Goal: Navigation & Orientation: Find specific page/section

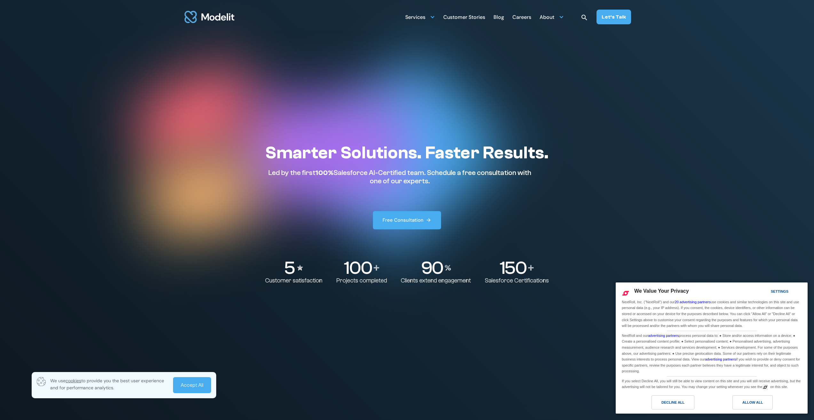
click at [679, 400] on div "Decline All" at bounding box center [673, 402] width 23 height 7
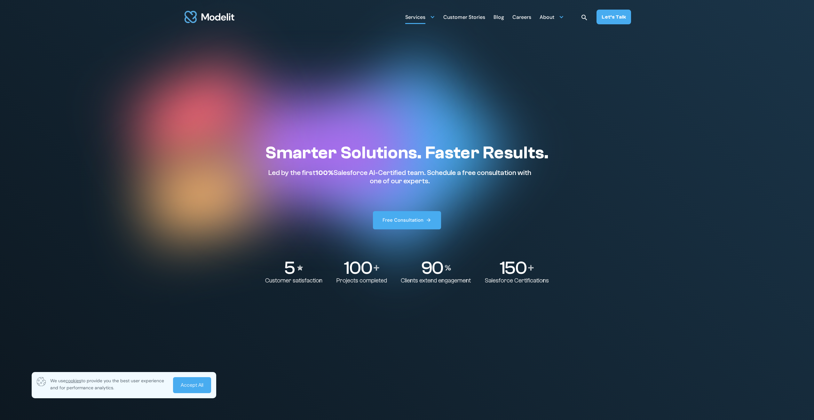
click at [435, 17] on div at bounding box center [432, 16] width 5 height 5
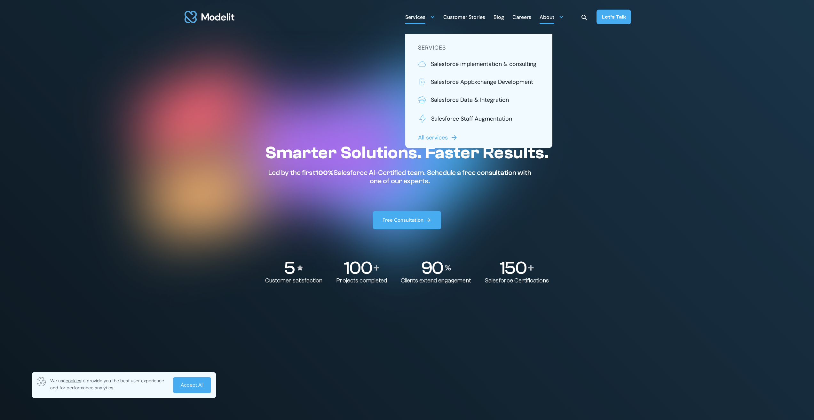
click at [550, 21] on div "About" at bounding box center [547, 18] width 15 height 12
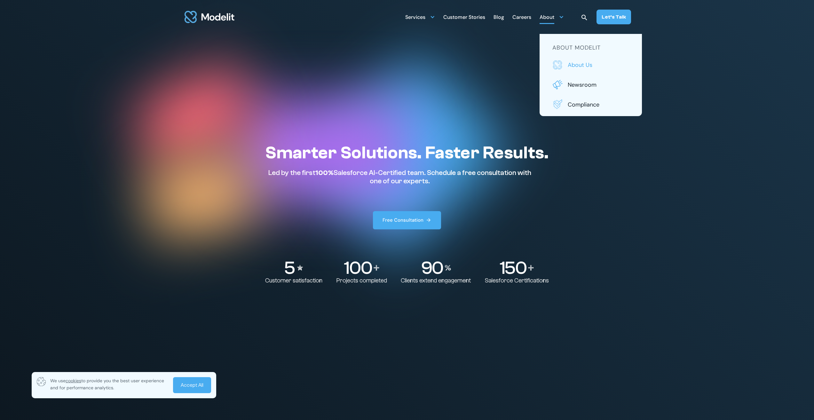
click at [580, 65] on p "About us" at bounding box center [598, 65] width 61 height 8
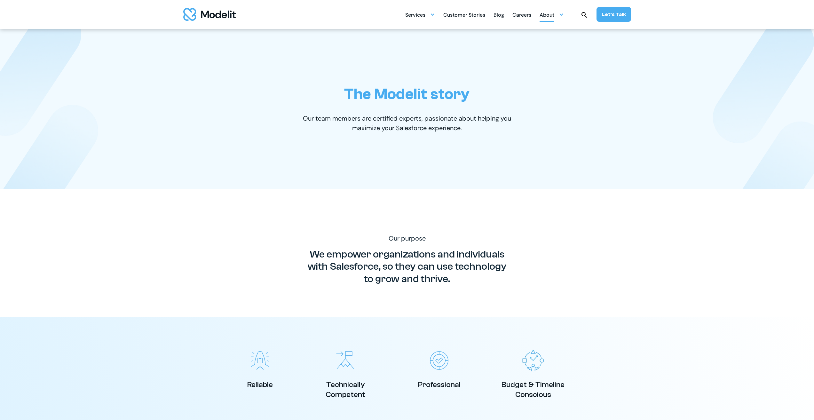
click at [563, 15] on div at bounding box center [561, 14] width 5 height 5
click at [584, 67] on link "About us" at bounding box center [590, 63] width 77 height 10
